Goal: Transaction & Acquisition: Book appointment/travel/reservation

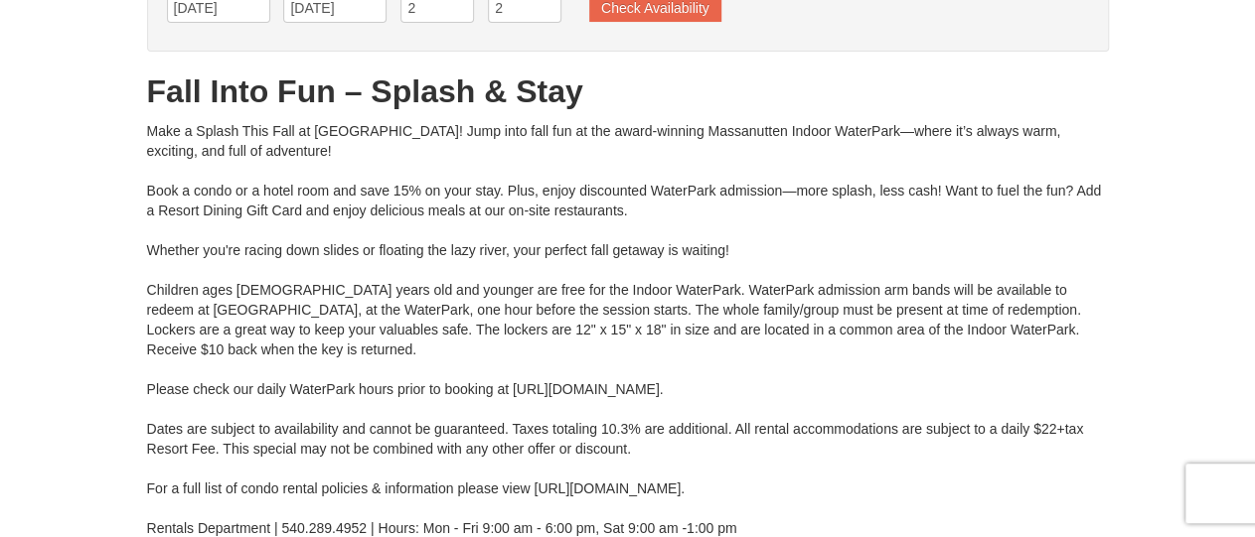
scroll to position [137, 0]
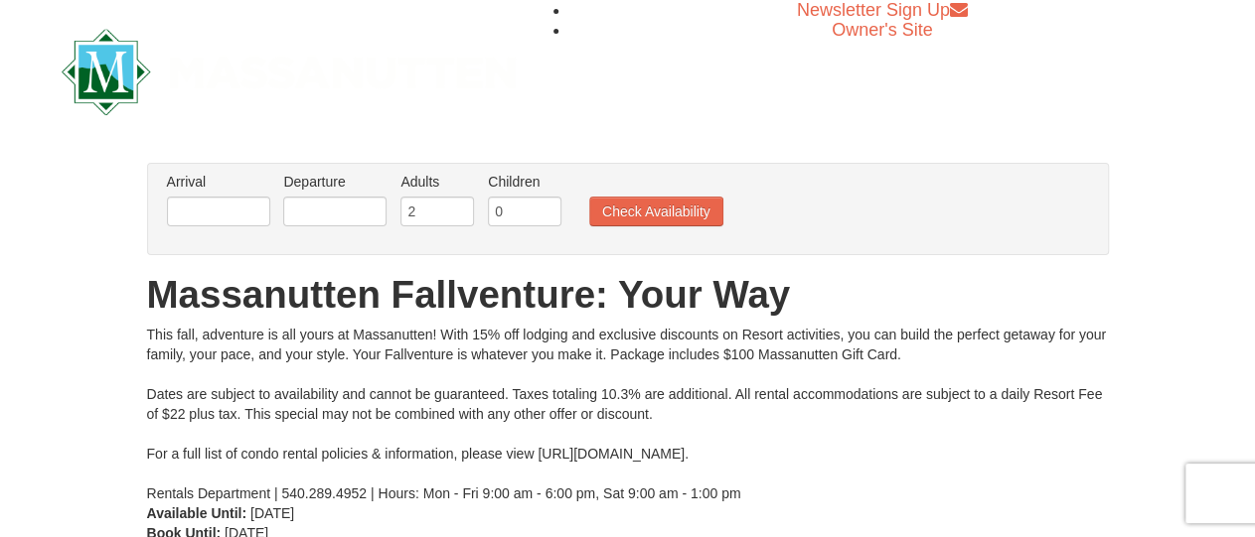
click at [226, 212] on input "text" at bounding box center [218, 212] width 103 height 30
click at [235, 213] on input "text" at bounding box center [218, 212] width 103 height 30
type input "11"
click at [381, 198] on input "text" at bounding box center [334, 212] width 103 height 30
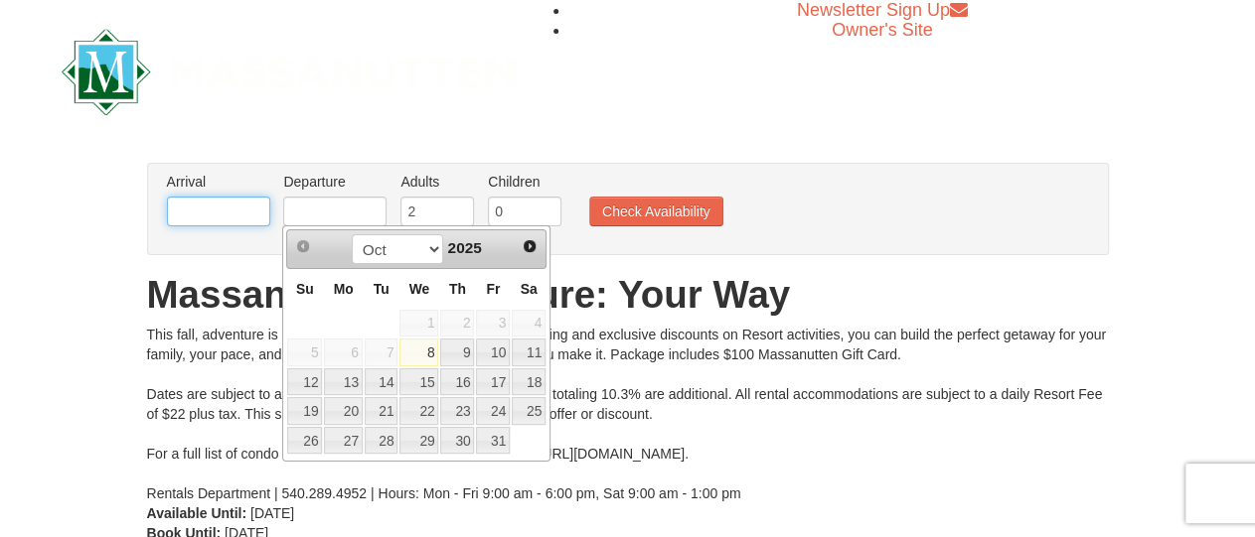
click at [233, 214] on input "text" at bounding box center [218, 212] width 103 height 30
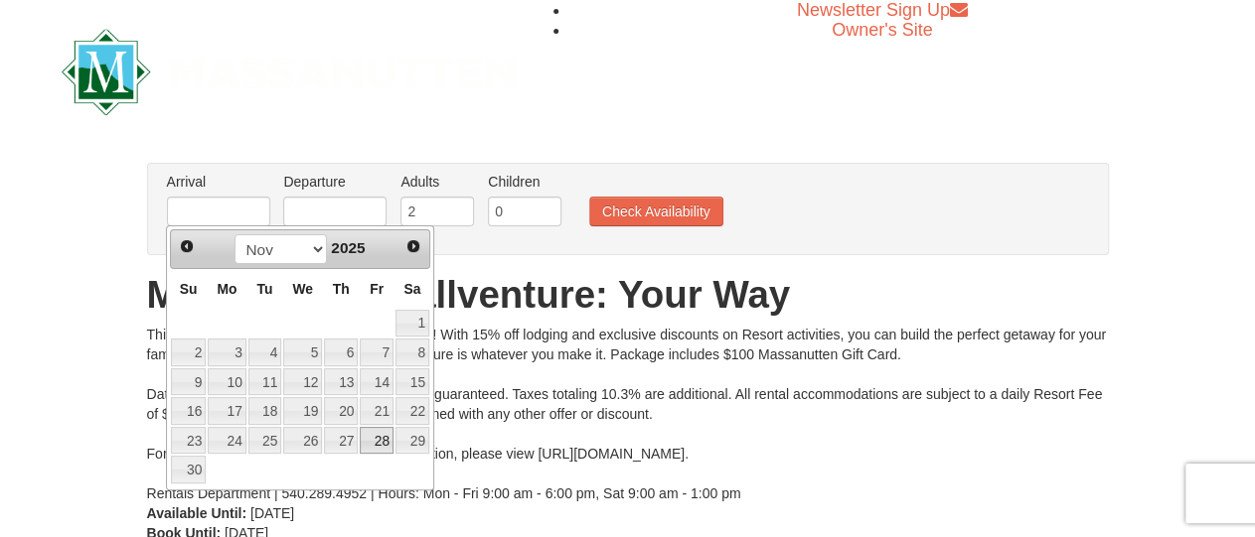
click at [377, 436] on link "28" at bounding box center [377, 441] width 34 height 28
type input "[DATE]"
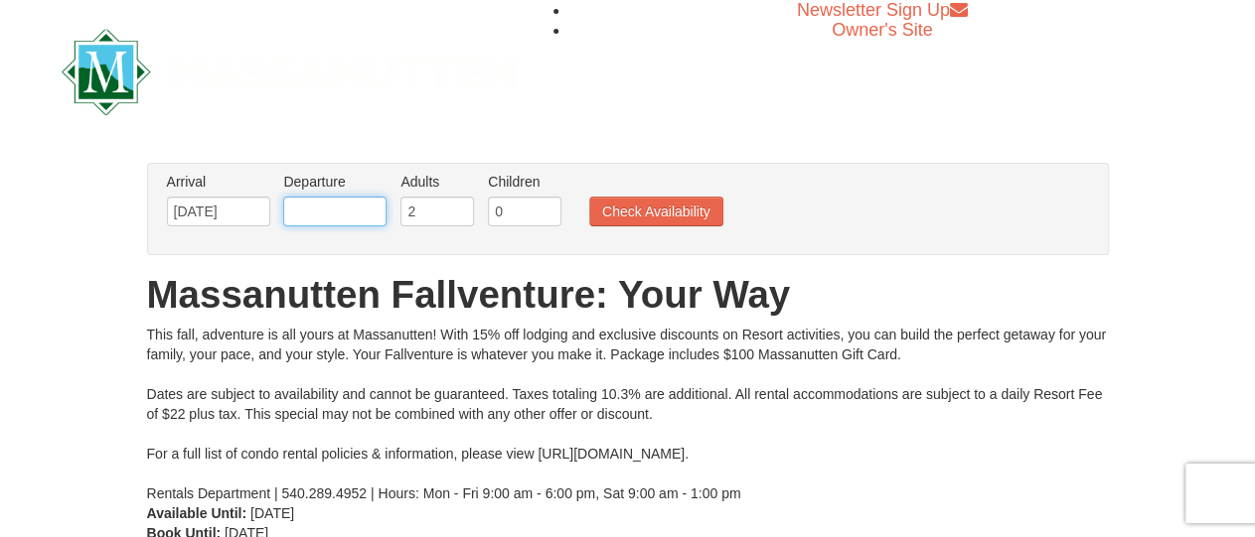
click at [347, 218] on input "text" at bounding box center [334, 212] width 103 height 30
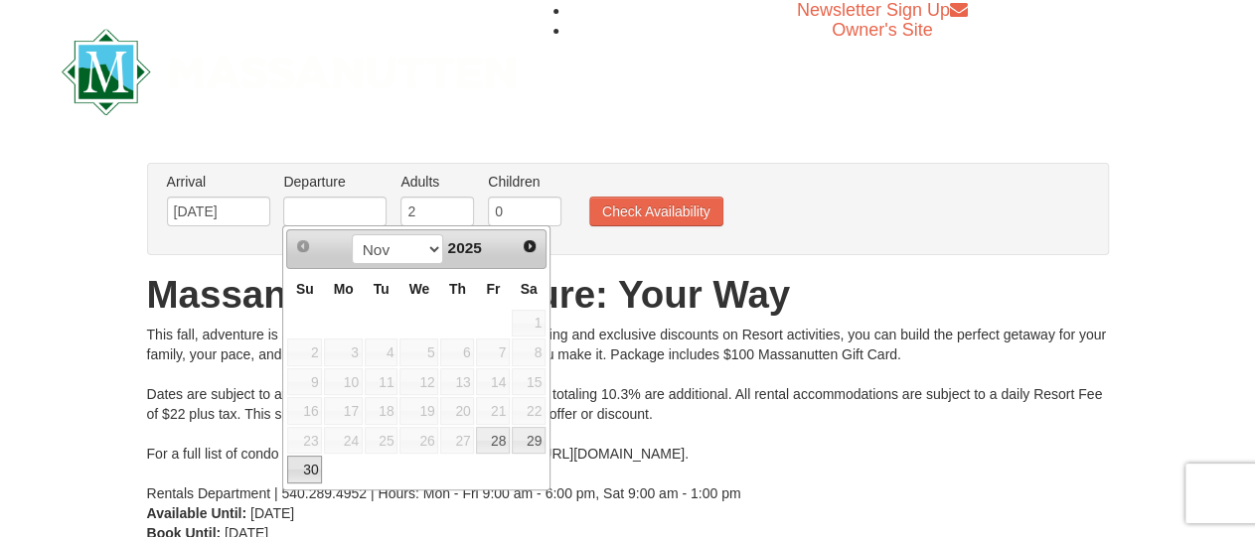
click at [301, 463] on link "30" at bounding box center [304, 470] width 35 height 28
type input "[DATE]"
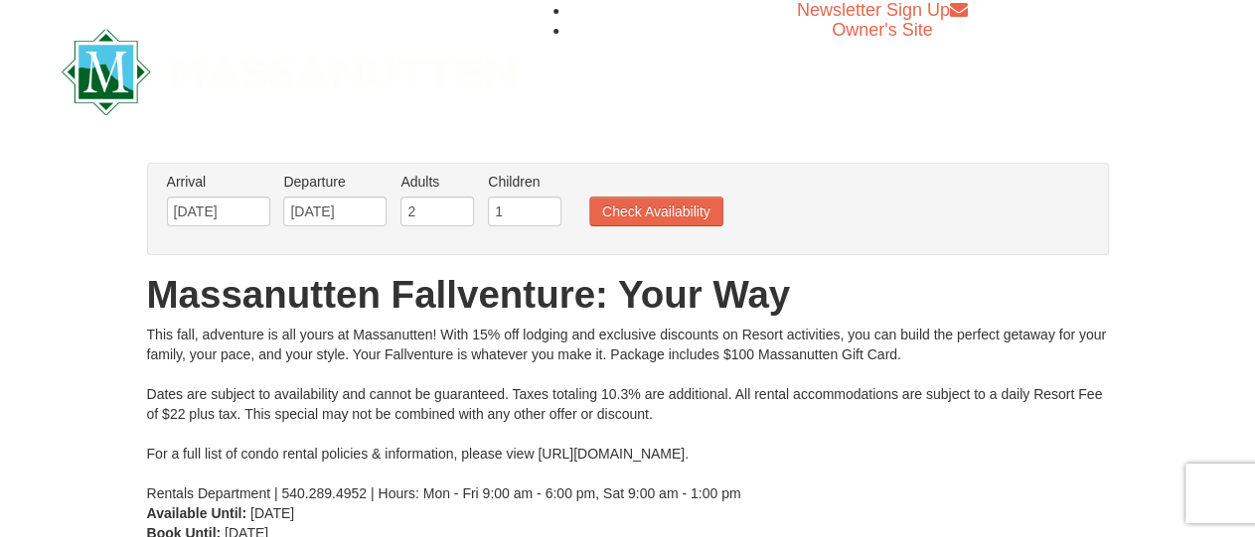
click at [539, 205] on input "1" at bounding box center [525, 212] width 74 height 30
type input "2"
click at [539, 205] on input "2" at bounding box center [525, 212] width 74 height 30
click at [642, 213] on button "Check Availability" at bounding box center [656, 212] width 134 height 30
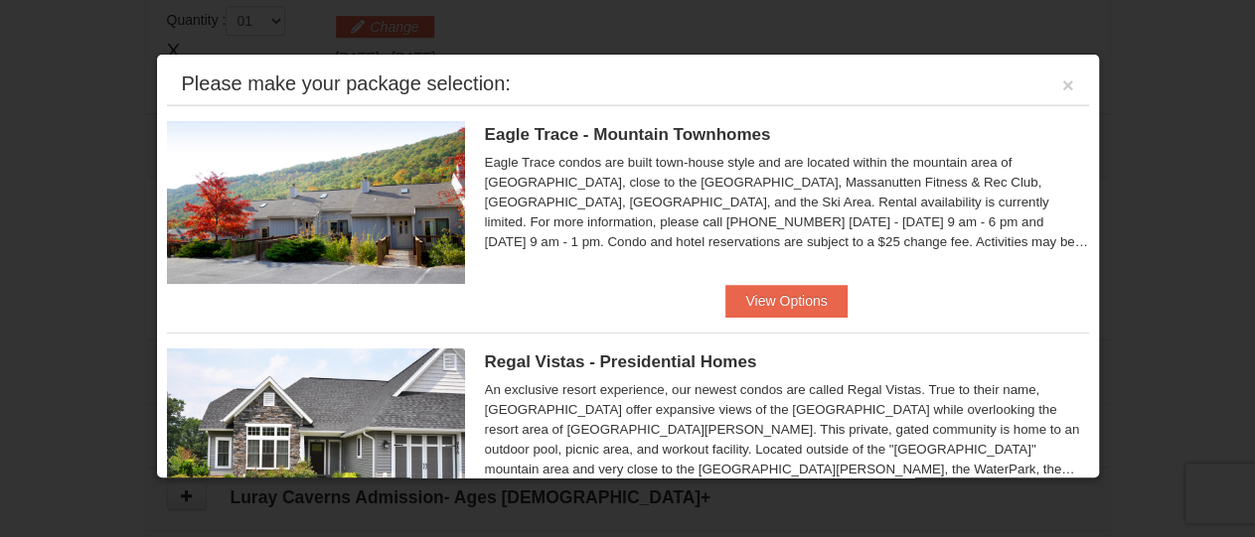
scroll to position [606, 0]
click at [772, 303] on button "View Options" at bounding box center [785, 301] width 121 height 32
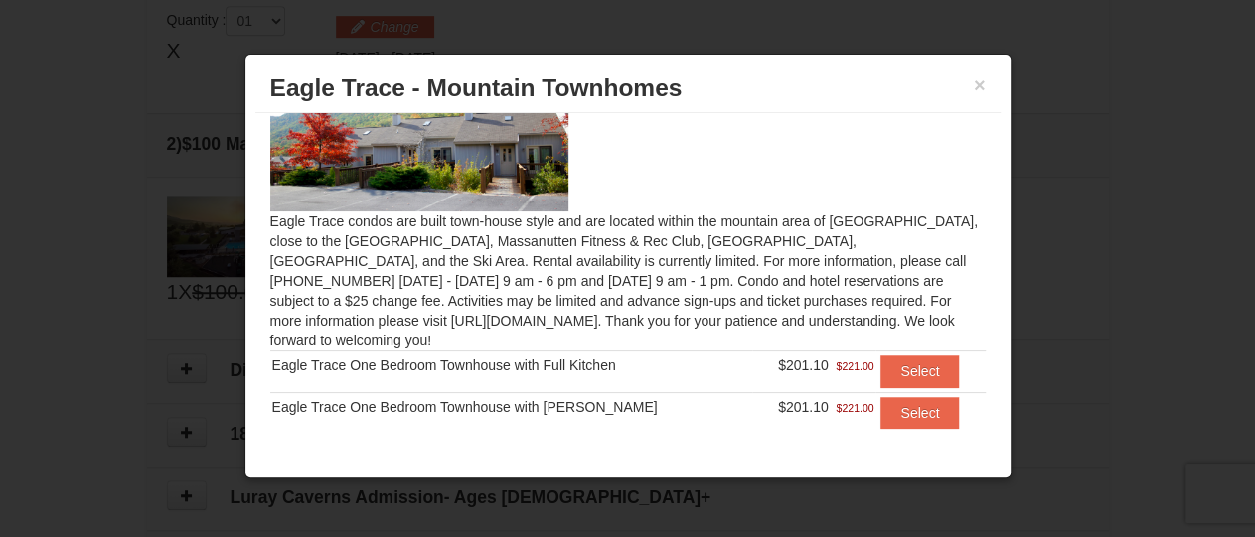
scroll to position [79, 0]
click at [889, 356] on button "Select" at bounding box center [919, 372] width 78 height 32
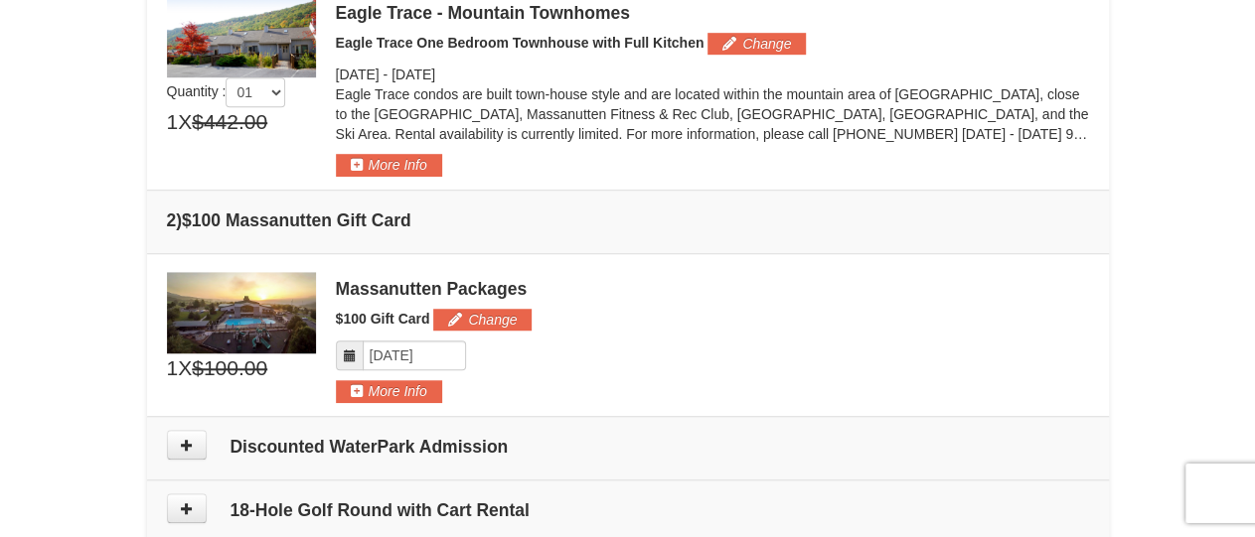
scroll to position [621, 0]
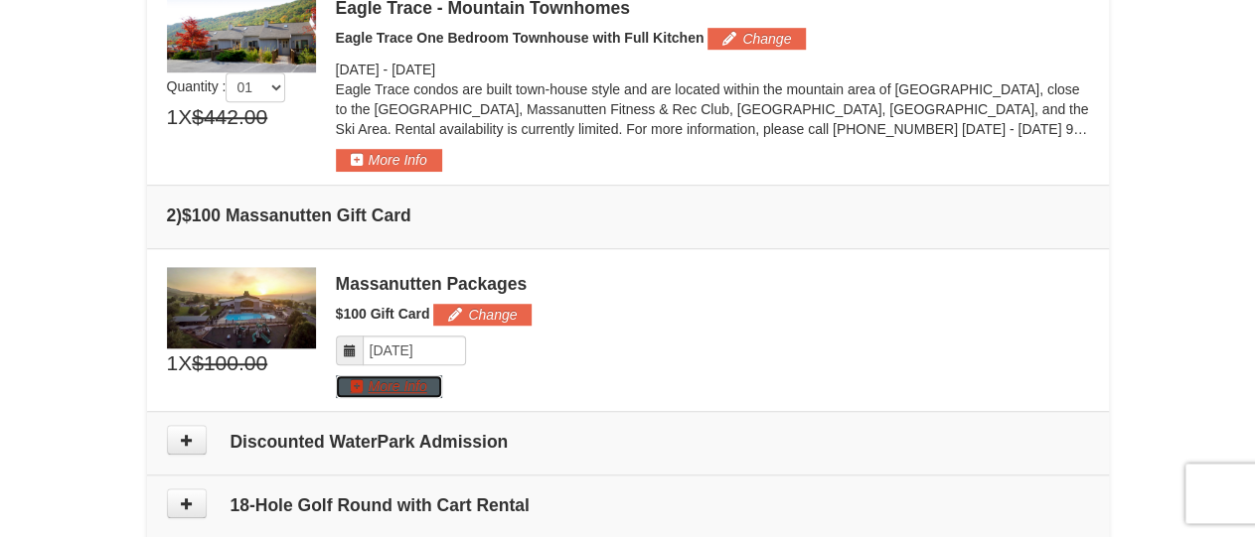
click at [400, 383] on button "More Info" at bounding box center [389, 387] width 106 height 22
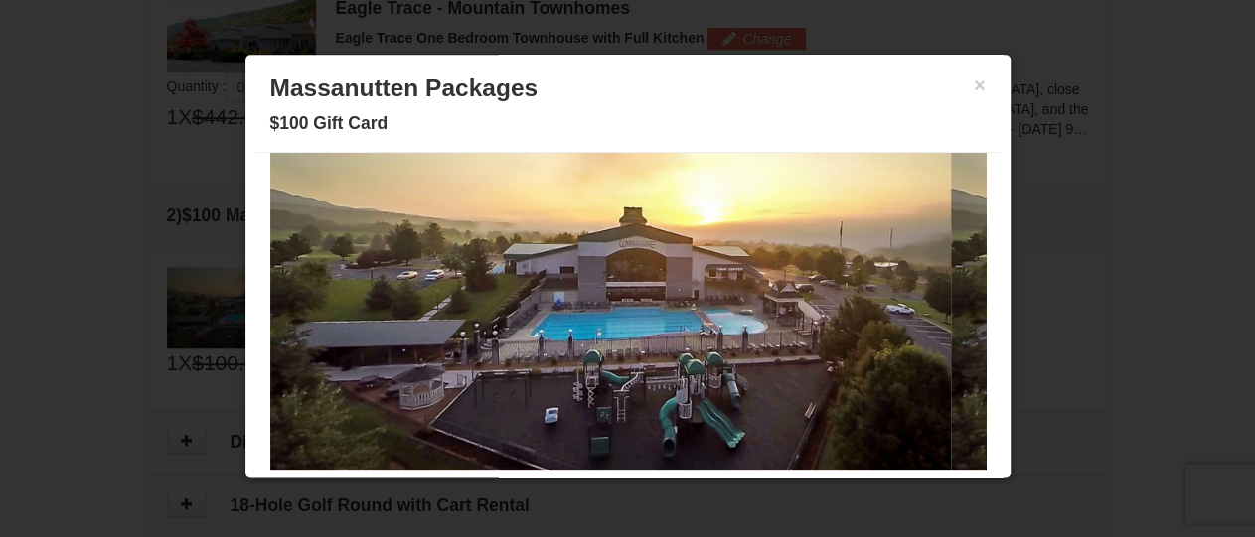
scroll to position [0, 0]
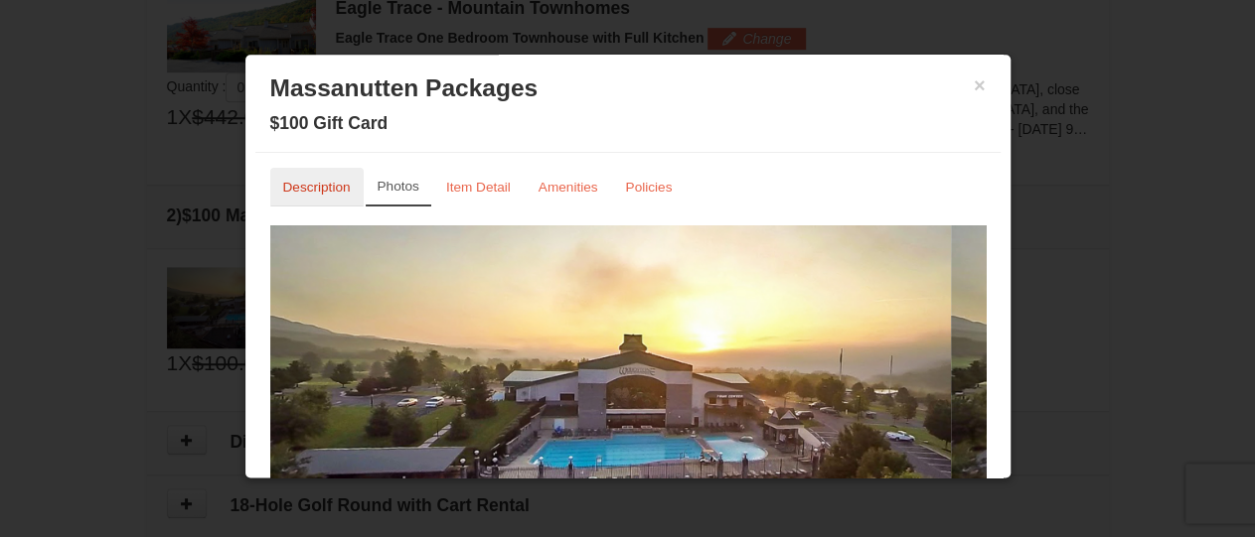
click at [326, 189] on small "Description" at bounding box center [317, 187] width 68 height 15
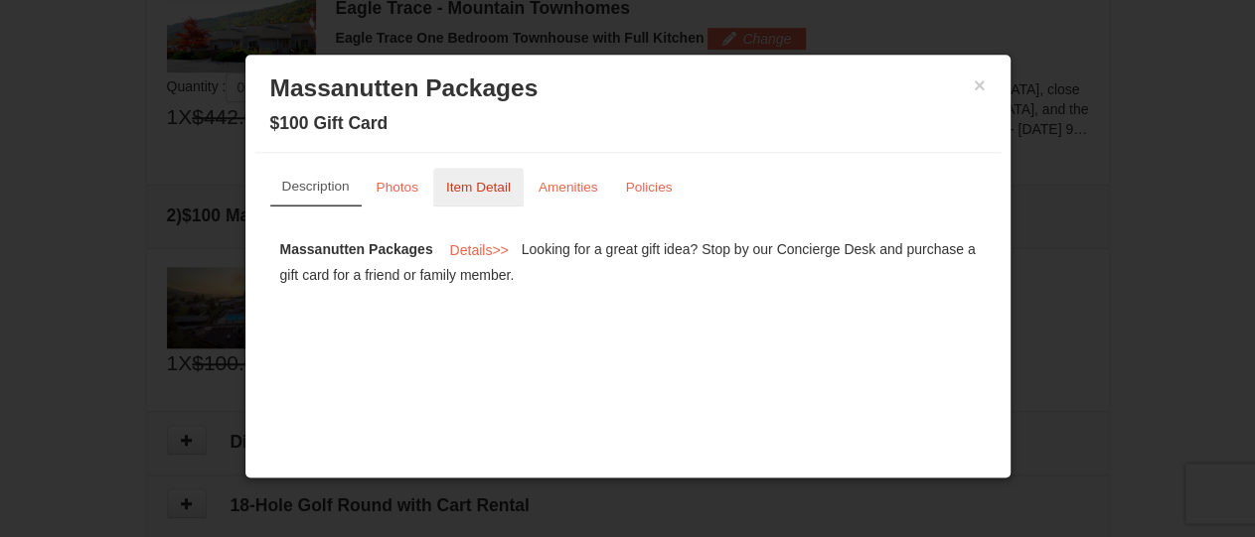
click at [443, 183] on link "Item Detail" at bounding box center [478, 187] width 90 height 39
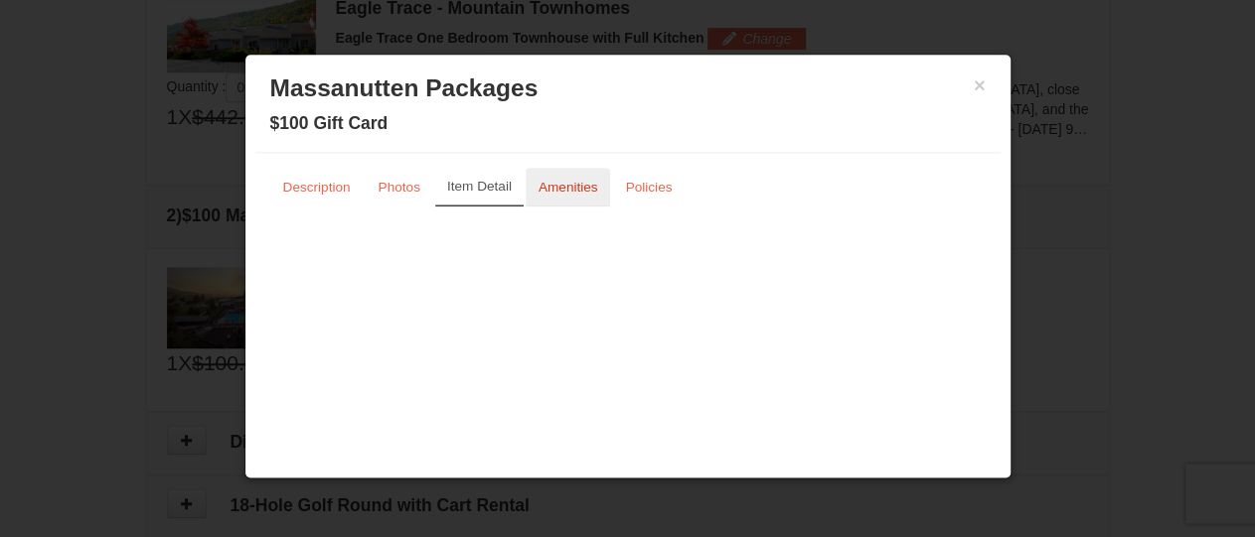
click at [573, 190] on small "Amenities" at bounding box center [568, 187] width 60 height 15
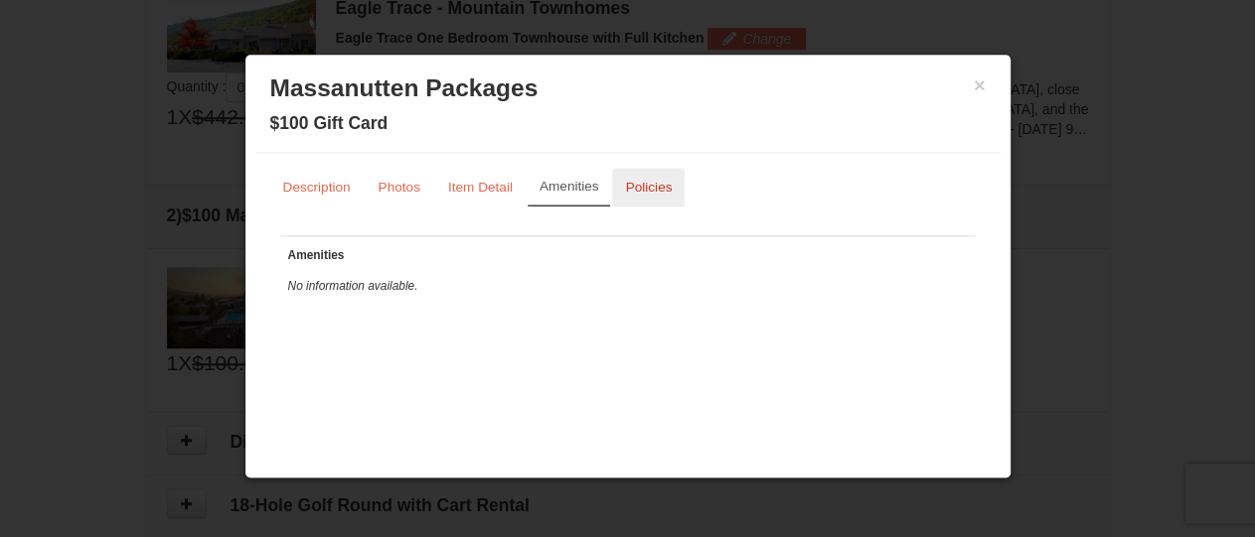
click at [639, 187] on small "Policies" at bounding box center [648, 187] width 47 height 15
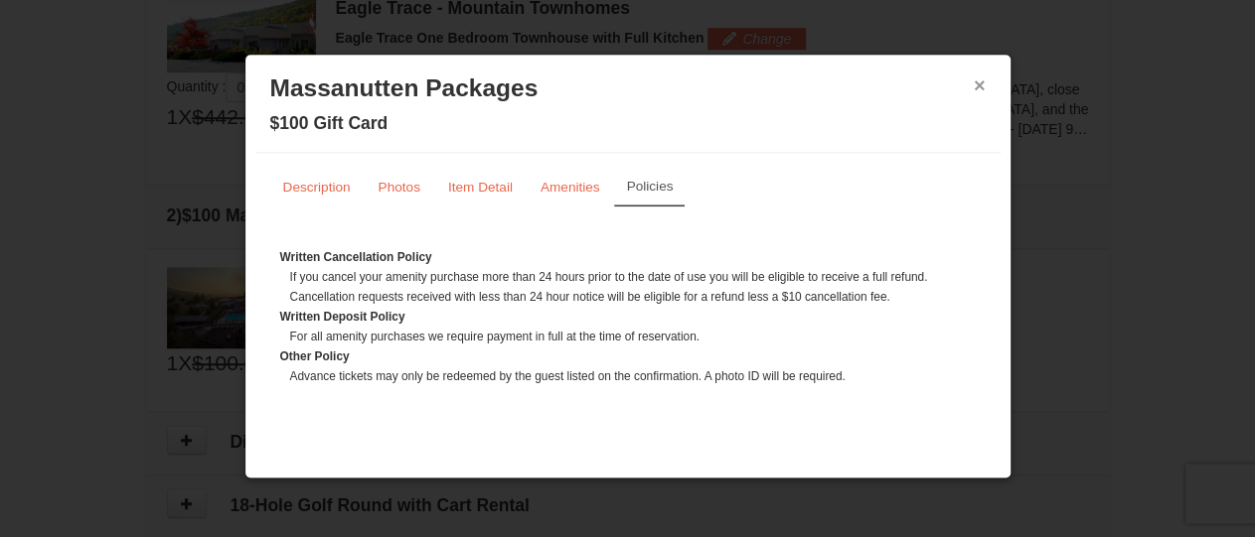
click at [979, 80] on button "×" at bounding box center [980, 86] width 12 height 20
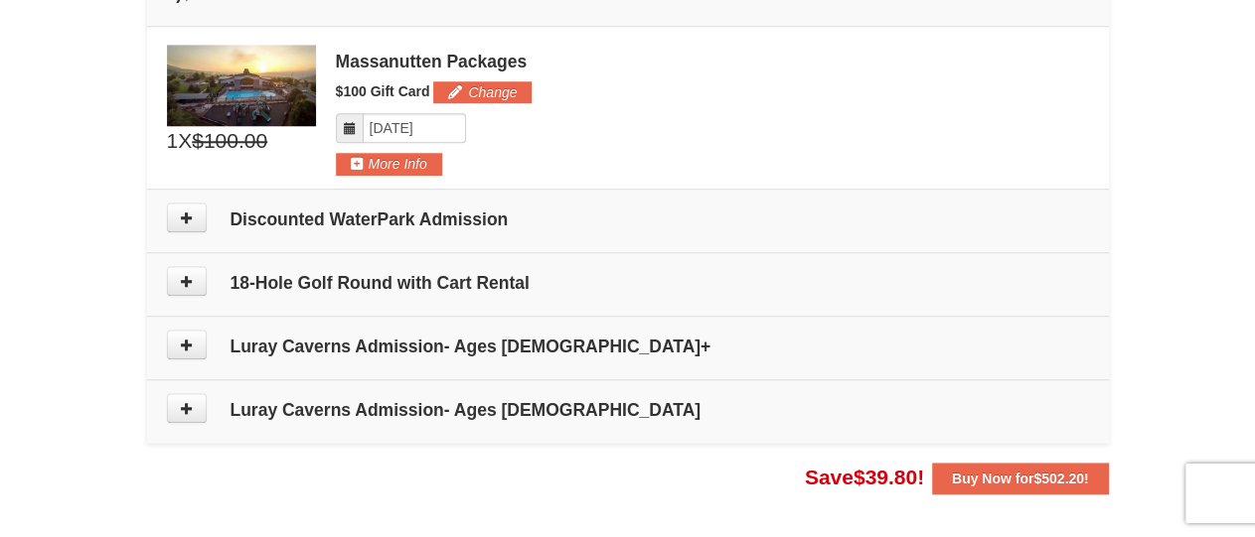
scroll to position [846, 0]
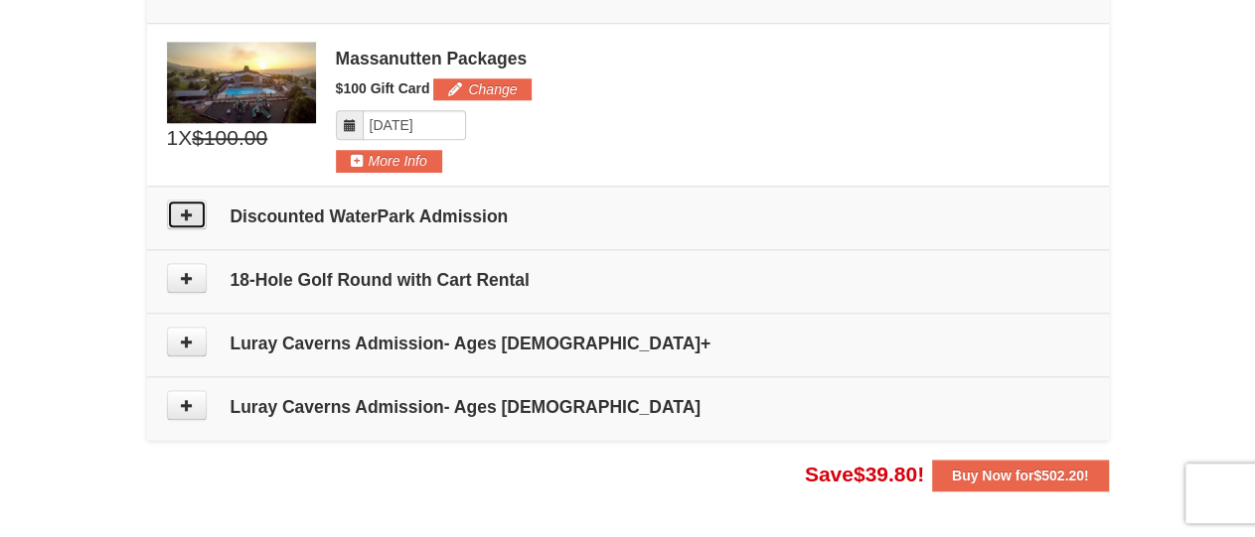
click at [192, 211] on icon at bounding box center [187, 215] width 14 height 14
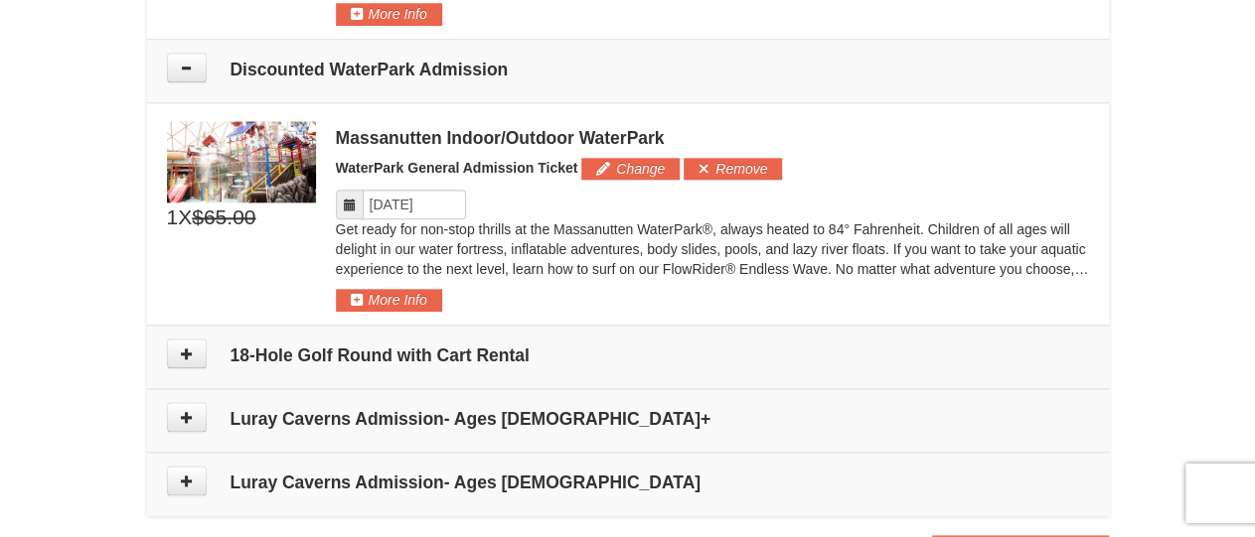
scroll to position [1203, 0]
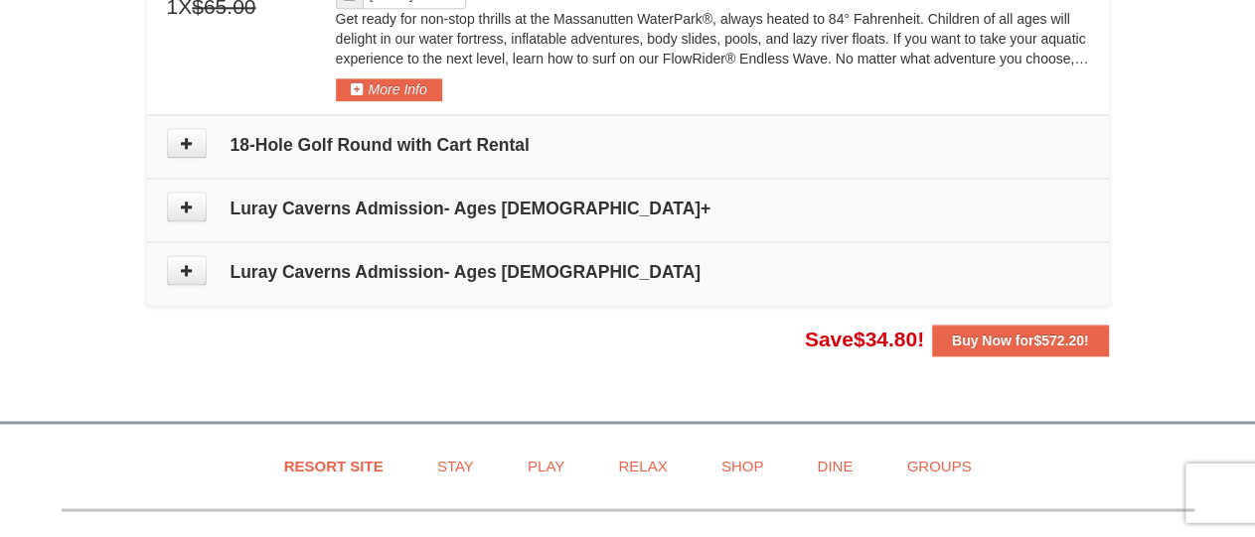
click at [186, 264] on icon at bounding box center [187, 271] width 14 height 14
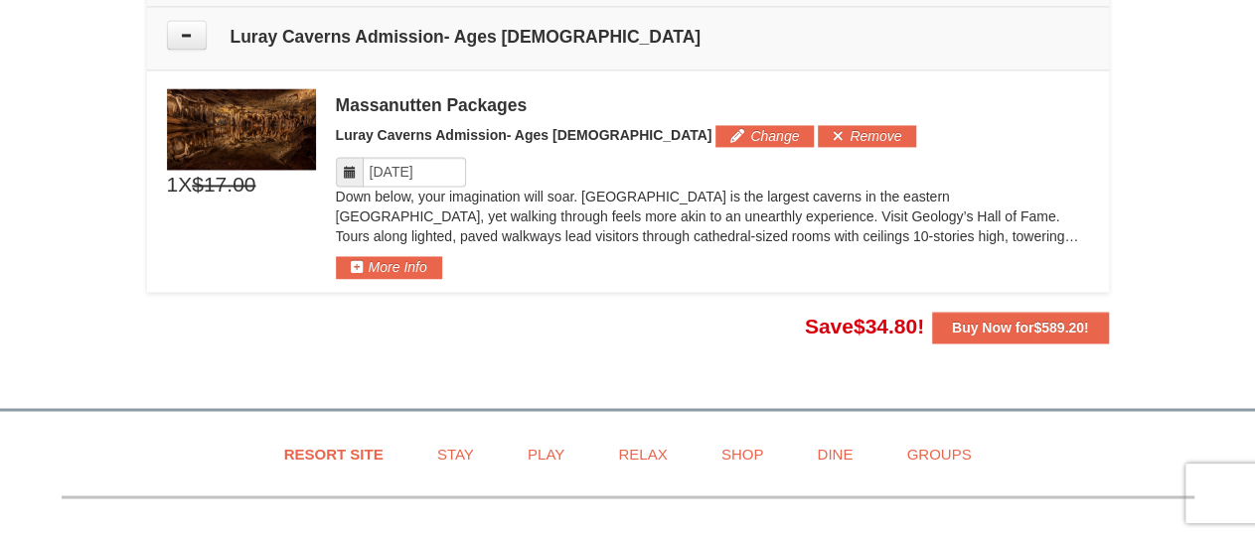
scroll to position [1441, 0]
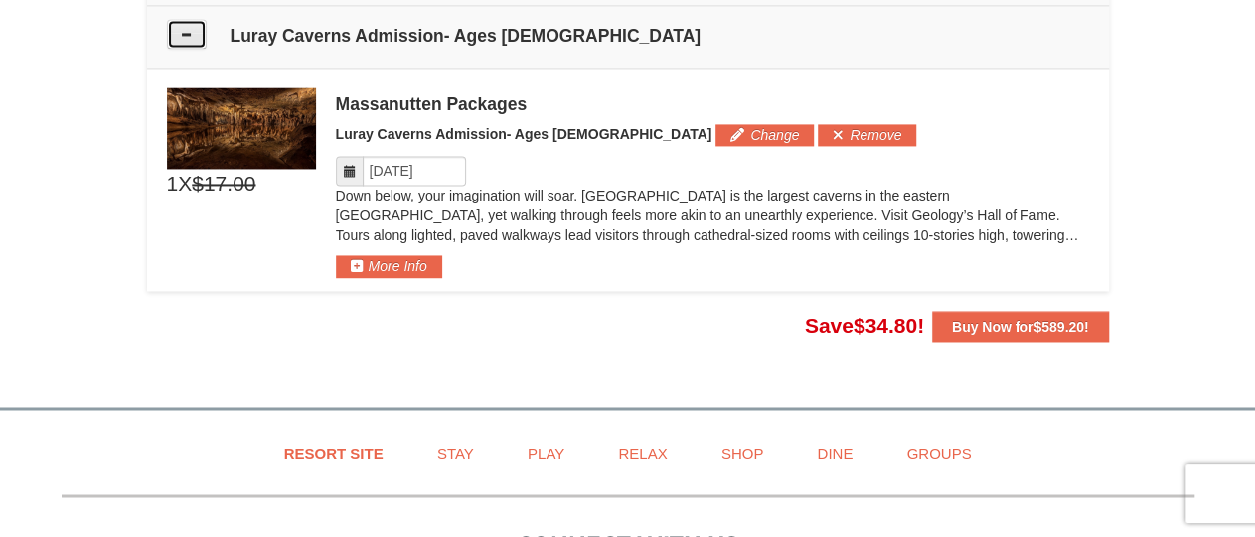
click at [182, 36] on button at bounding box center [187, 34] width 40 height 30
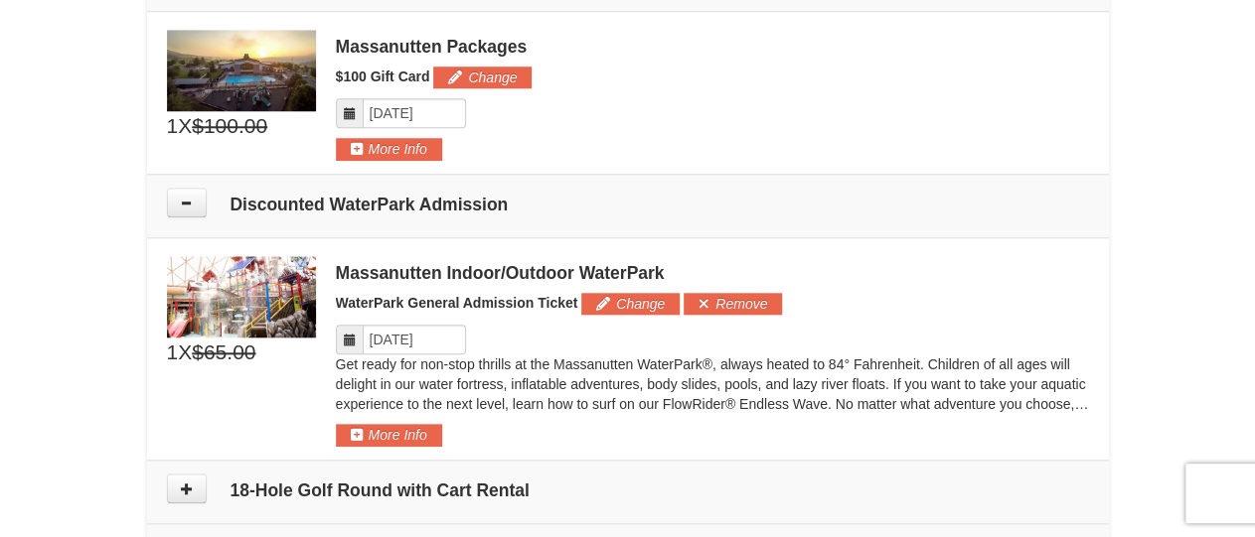
scroll to position [861, 0]
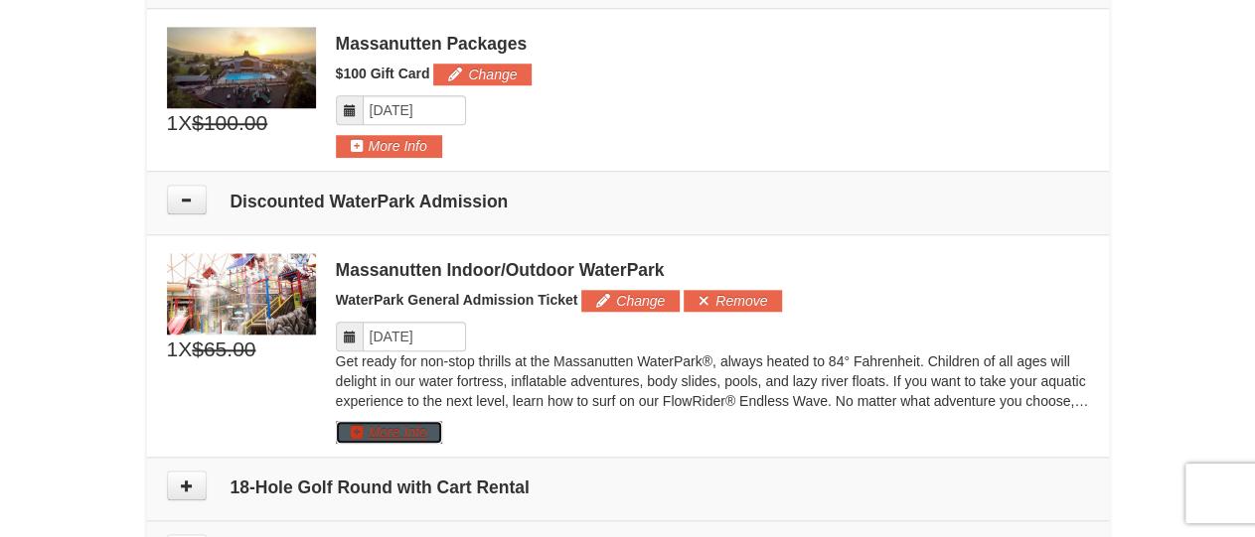
click at [428, 428] on button "More Info" at bounding box center [389, 432] width 106 height 22
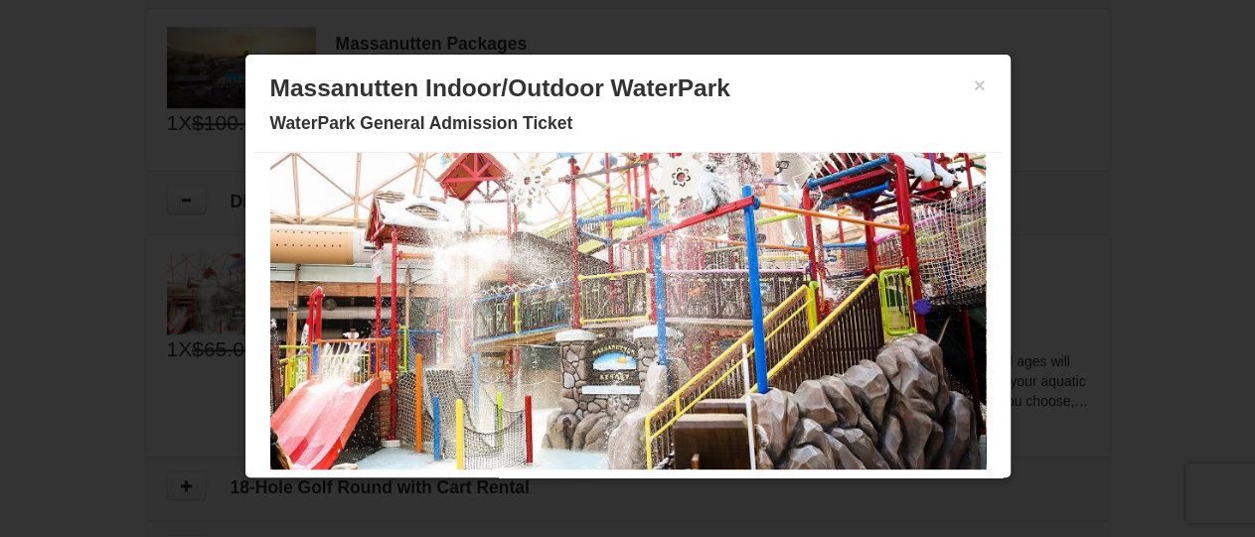
scroll to position [0, 0]
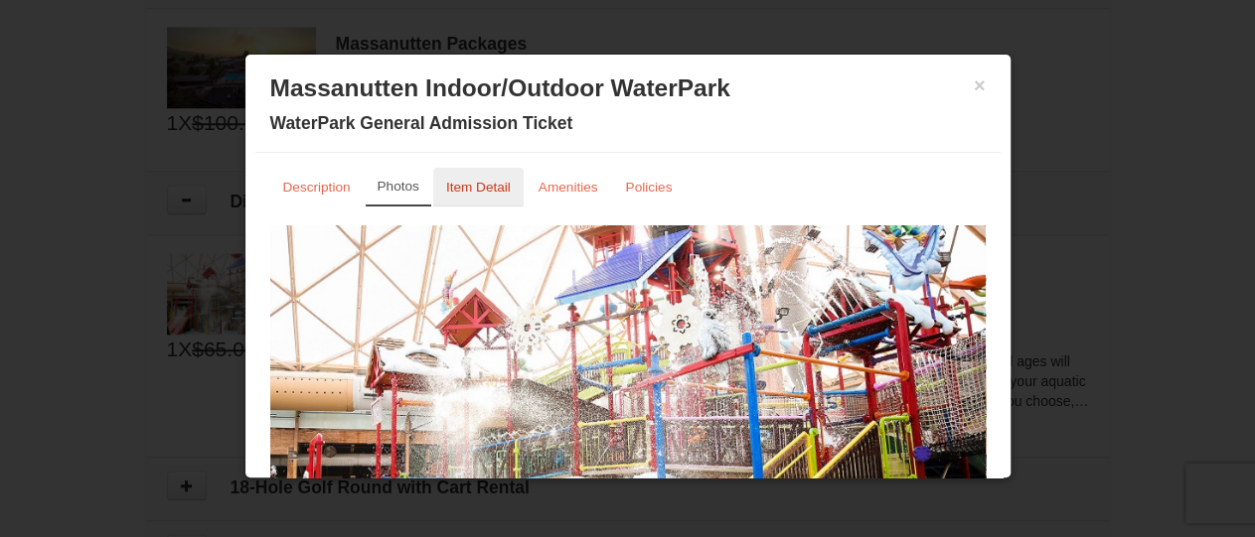
click at [460, 195] on link "Item Detail" at bounding box center [478, 187] width 90 height 39
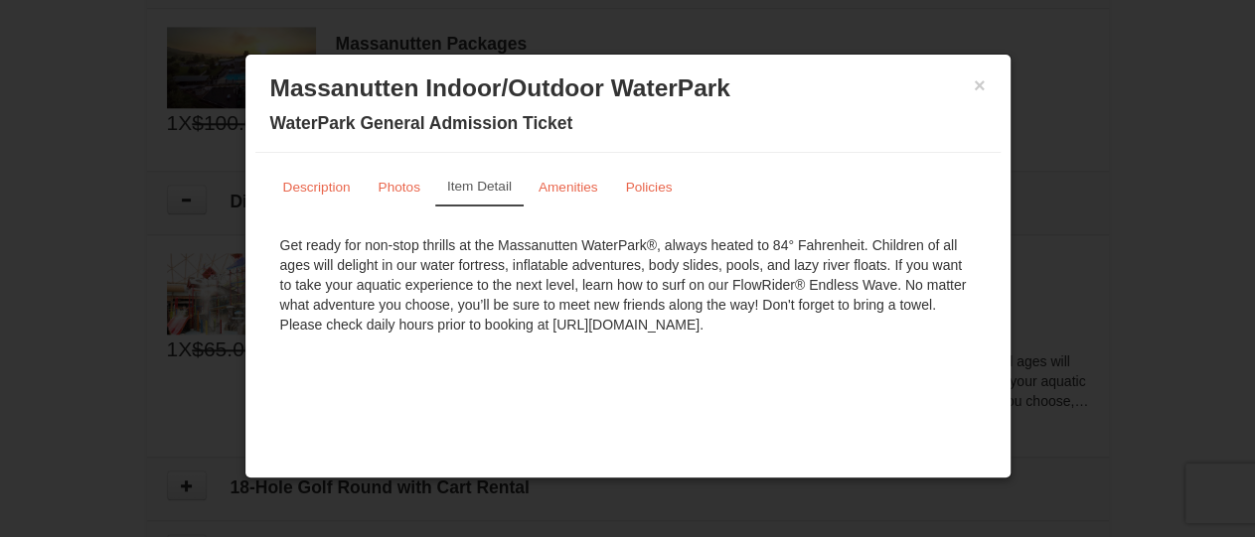
click at [989, 85] on div "× Massanutten Indoor/Outdoor WaterPark WaterPark General Admission Ticket" at bounding box center [627, 109] width 745 height 88
click at [971, 84] on h3 "Massanutten Indoor/Outdoor WaterPark" at bounding box center [627, 89] width 715 height 30
click at [981, 83] on button "×" at bounding box center [980, 86] width 12 height 20
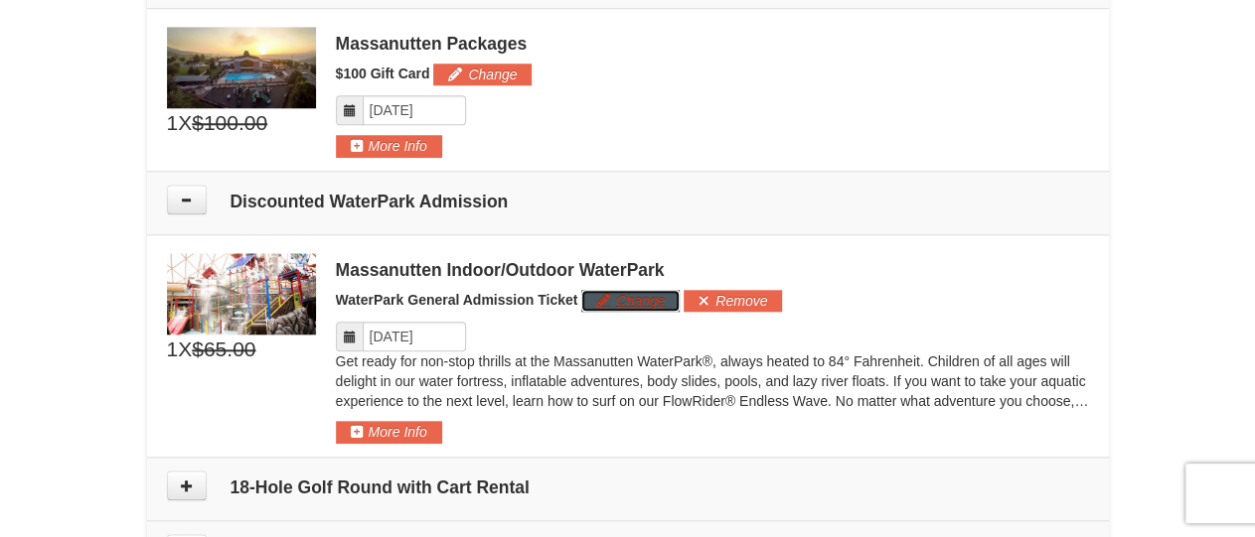
click at [656, 299] on button "Change" at bounding box center [630, 301] width 98 height 22
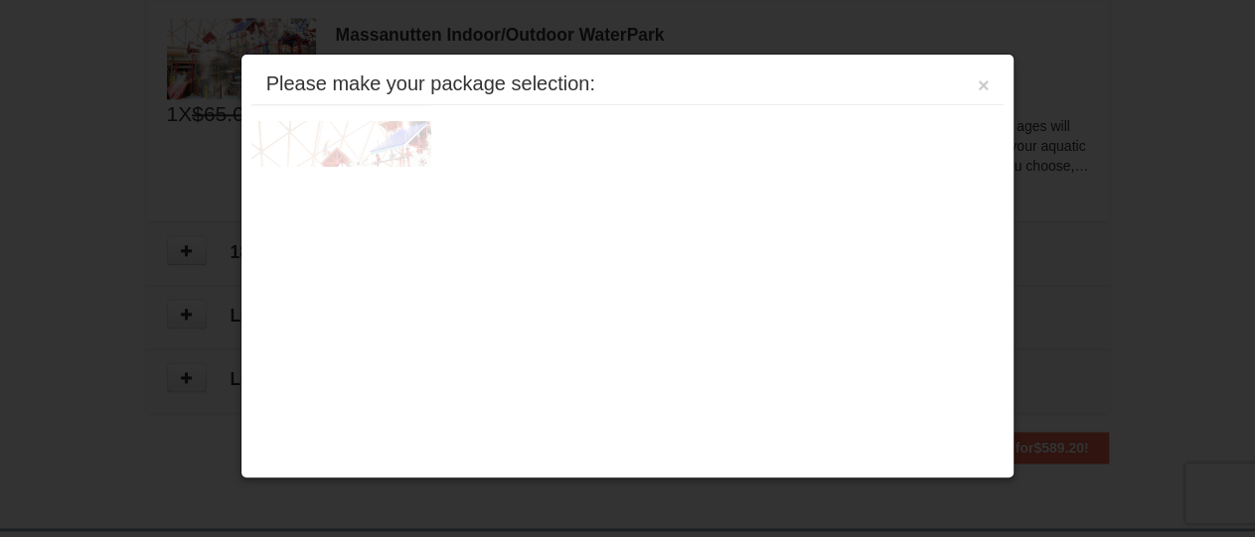
scroll to position [1111, 0]
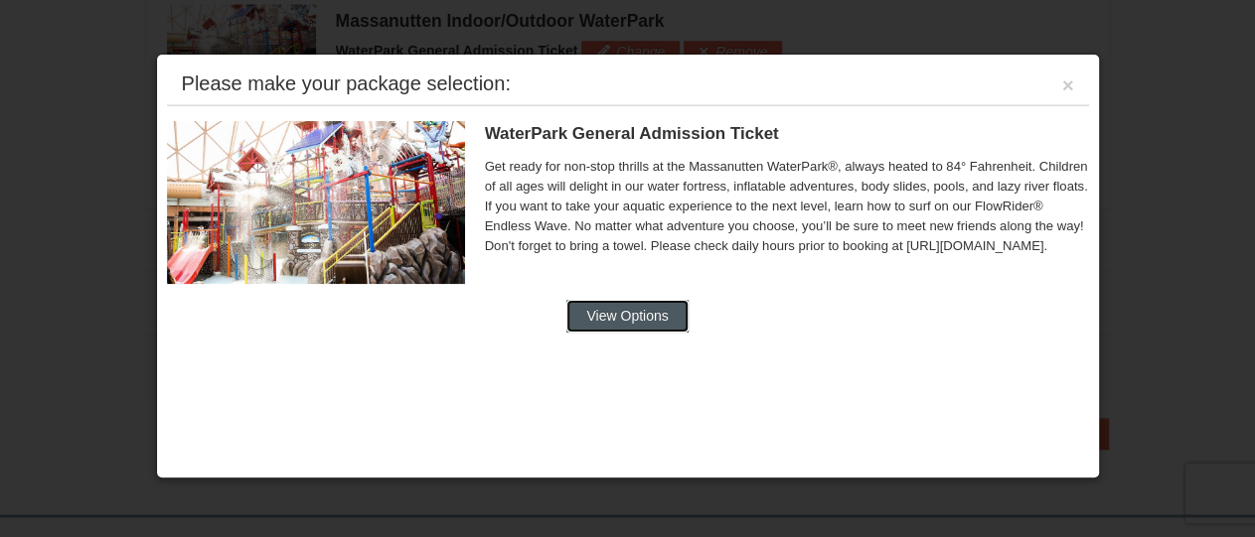
click at [657, 307] on button "View Options" at bounding box center [626, 316] width 121 height 32
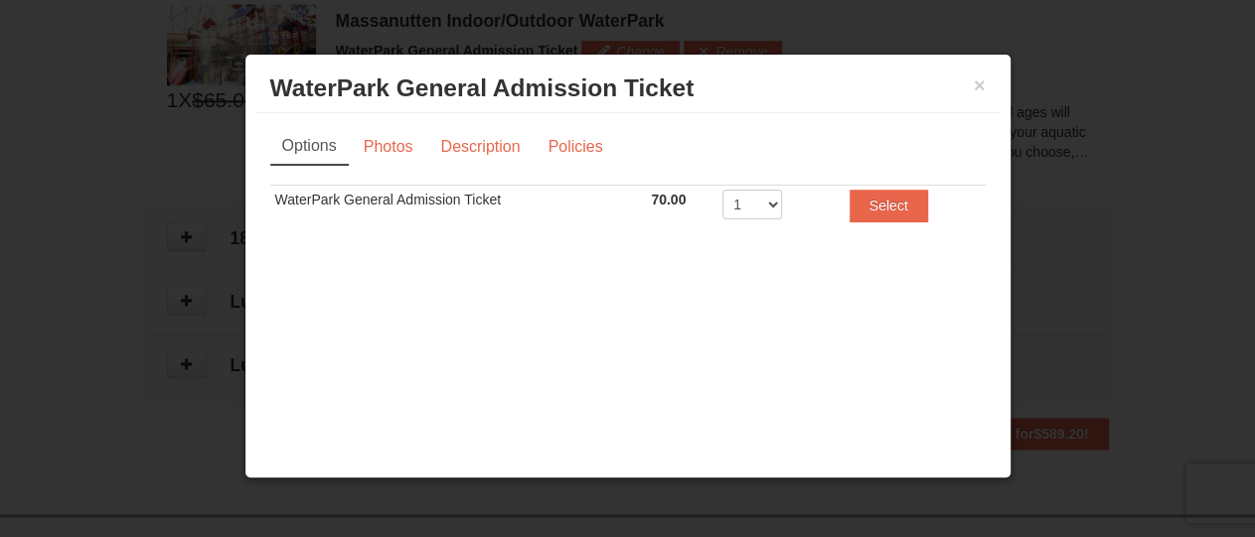
click at [722, 210] on td "1 2 3 4 5 6 7 8" at bounding box center [772, 210] width 111 height 49
click at [722, 190] on select "1 2 3 4 5 6 7 8" at bounding box center [752, 205] width 60 height 30
click at [736, 209] on select "1 2 3 4 5 6 7 8" at bounding box center [752, 205] width 60 height 30
click at [973, 82] on h3 "WaterPark General Admission Ticket Massanutten Indoor/Outdoor WaterPark" at bounding box center [627, 89] width 715 height 30
click at [977, 84] on button "×" at bounding box center [980, 86] width 12 height 20
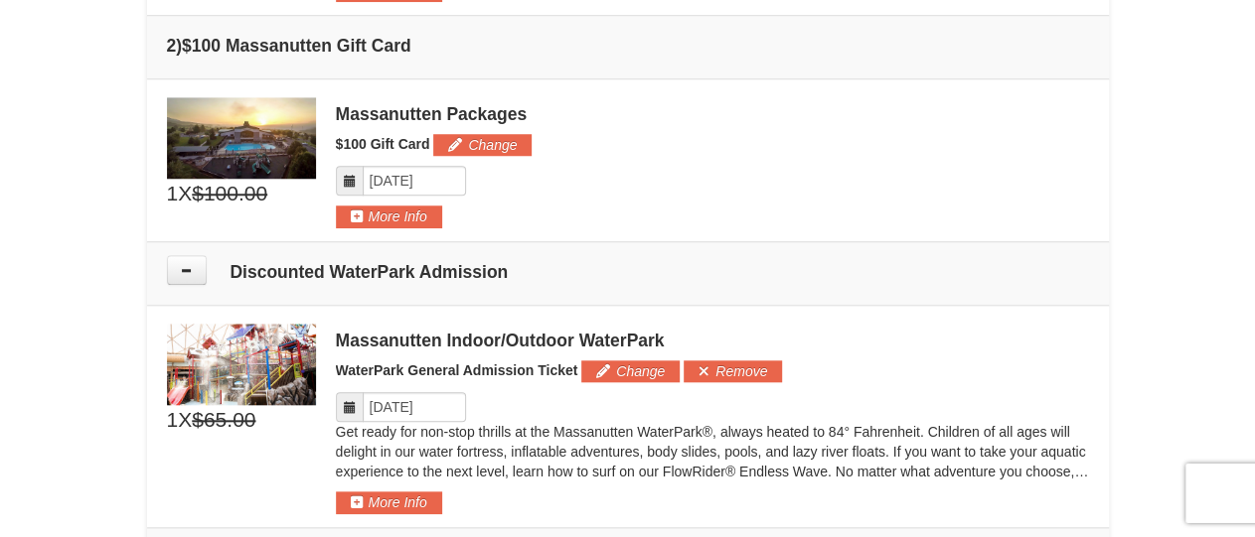
scroll to position [803, 0]
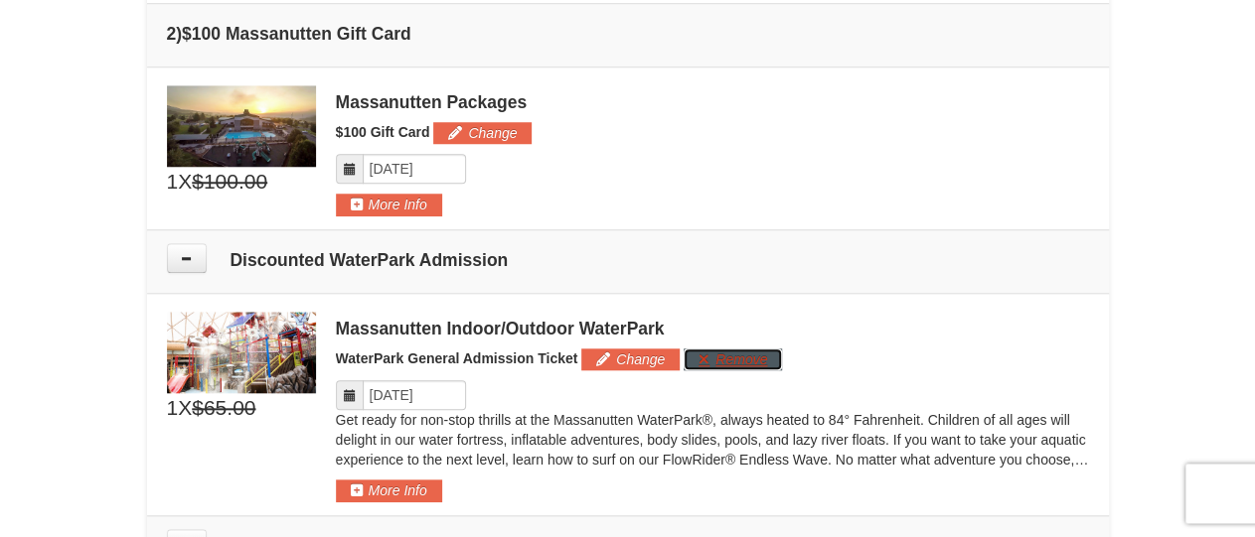
click at [725, 364] on button "Remove" at bounding box center [733, 360] width 98 height 22
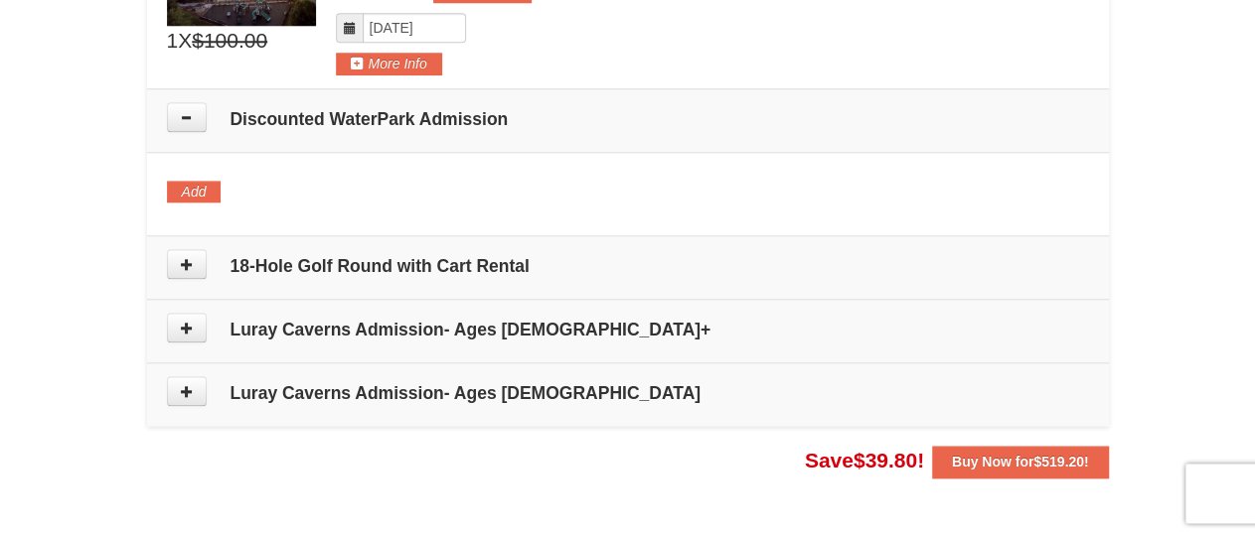
scroll to position [939, 0]
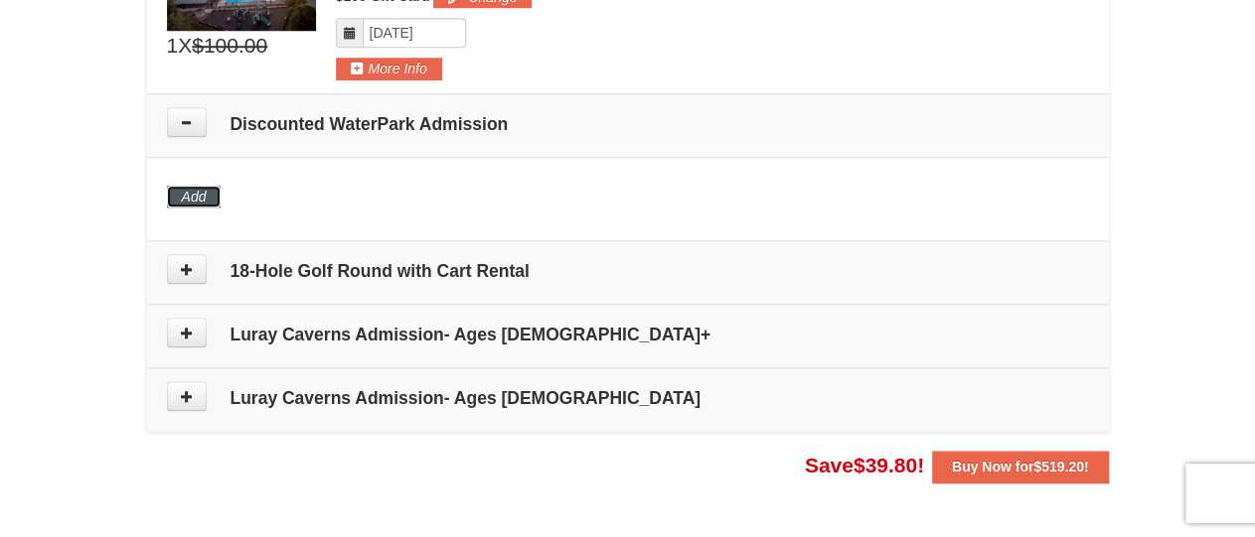
click at [186, 190] on button "Add" at bounding box center [194, 197] width 55 height 22
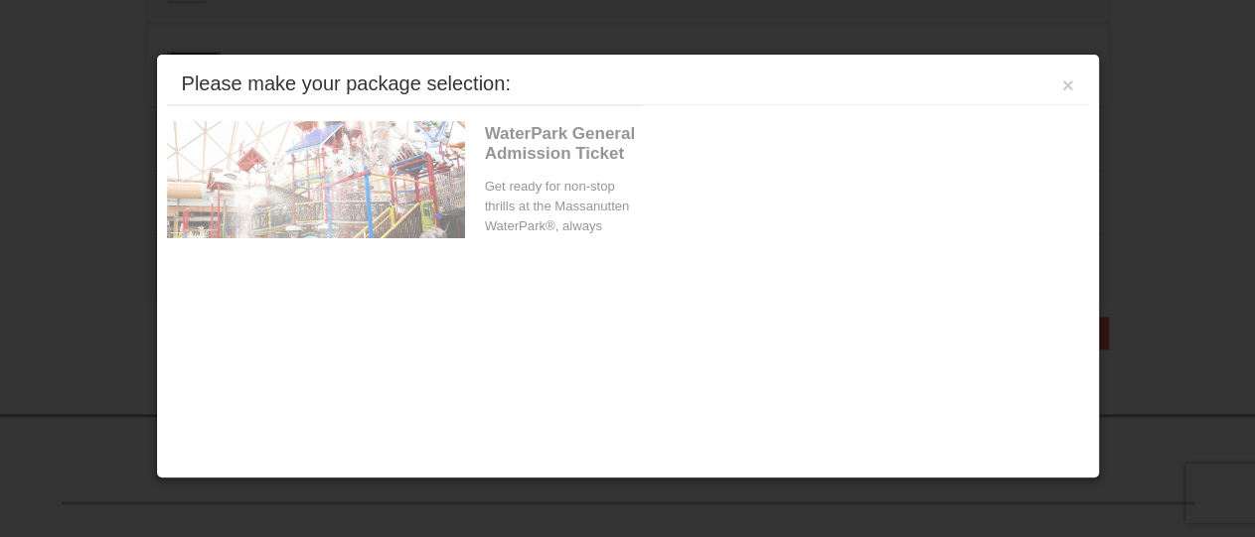
scroll to position [1111, 0]
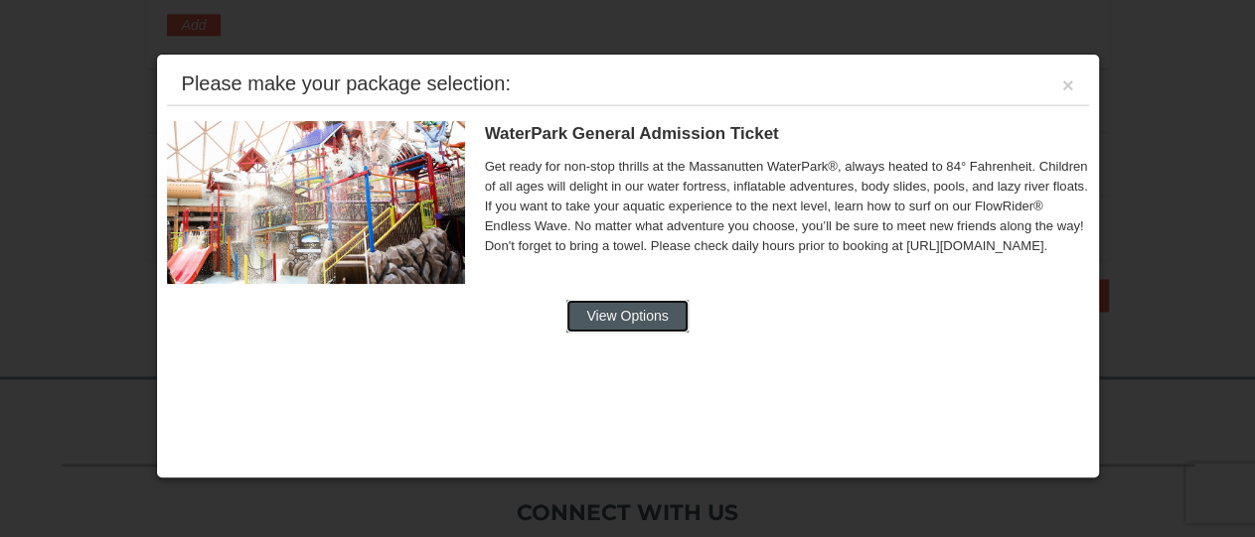
click at [666, 320] on button "View Options" at bounding box center [626, 316] width 121 height 32
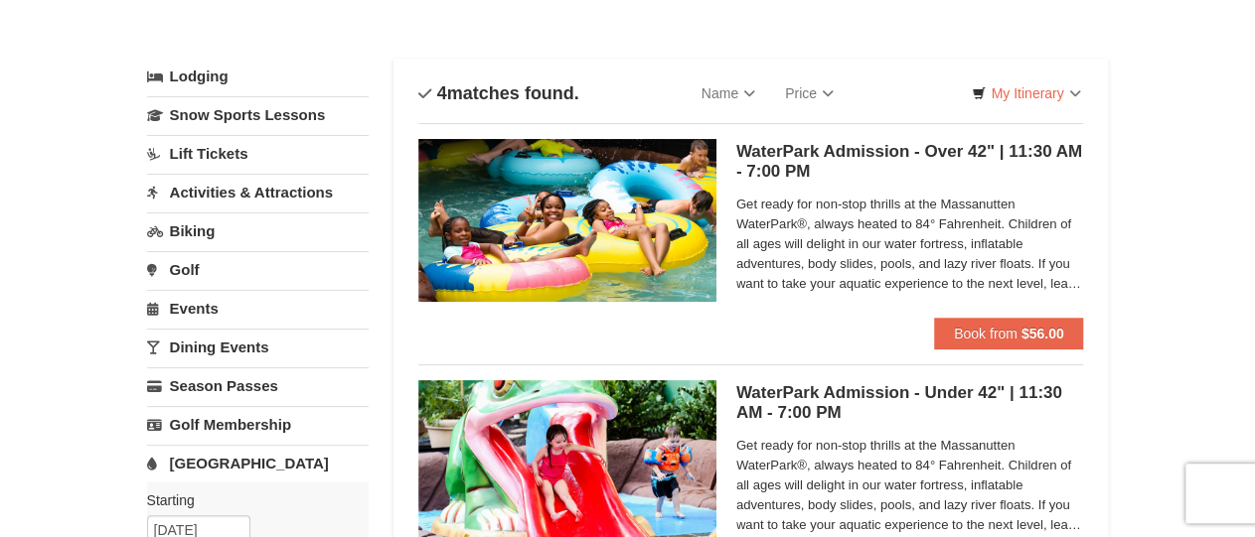
scroll to position [91, 0]
